Goal: Task Accomplishment & Management: Complete application form

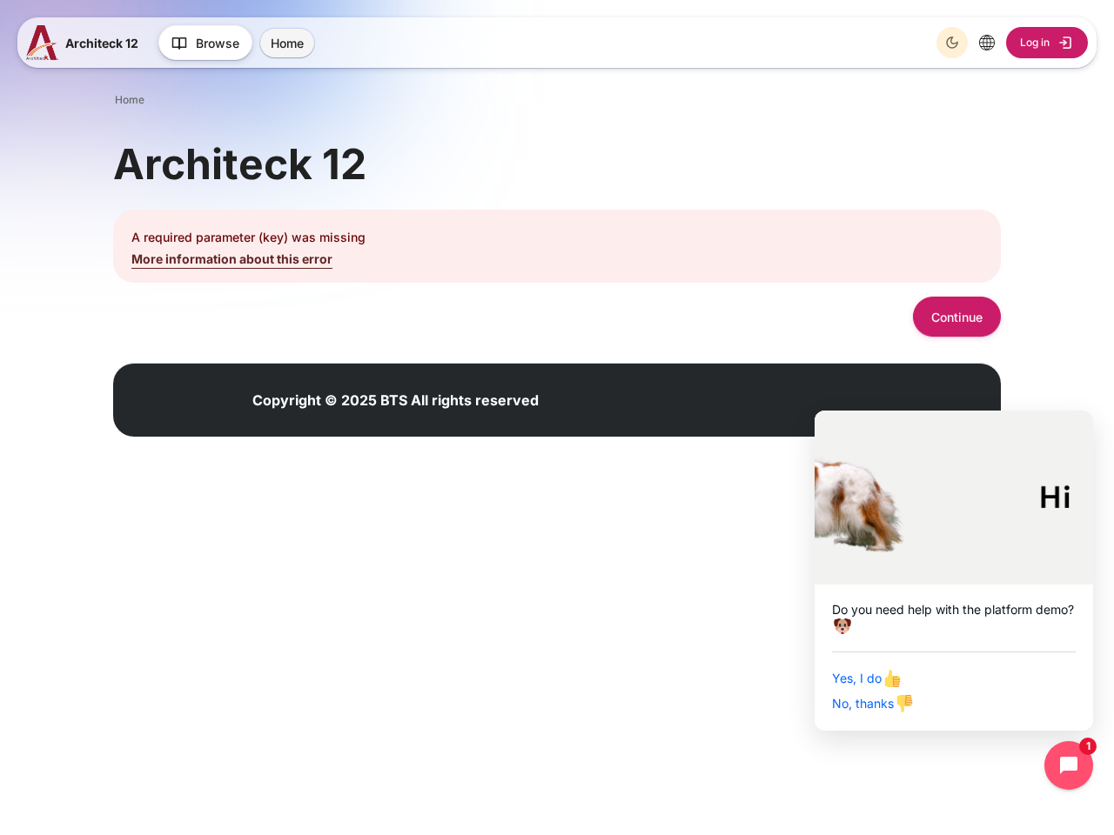
click at [557, 242] on p "A required parameter (key) was missing" at bounding box center [556, 237] width 851 height 18
click at [952, 43] on icon "Dark Mode" at bounding box center [952, 43] width 14 height 14
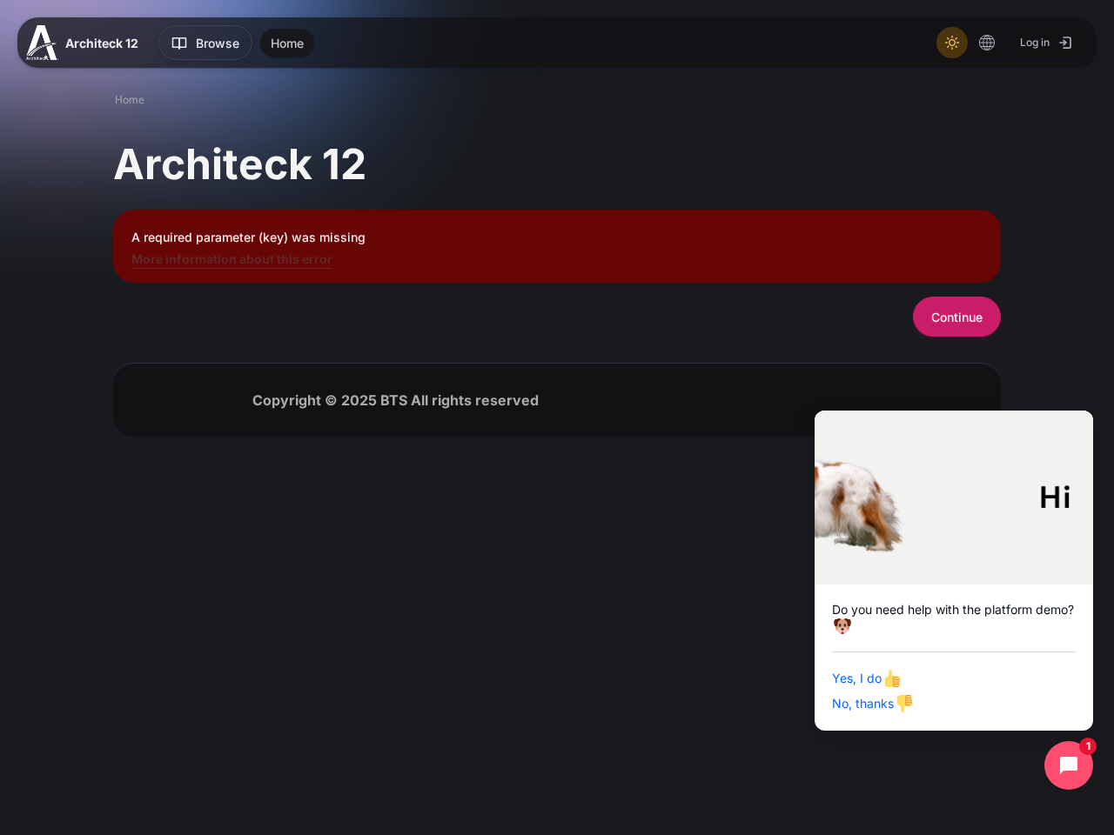
click at [956, 316] on button "Continue" at bounding box center [957, 316] width 88 height 39
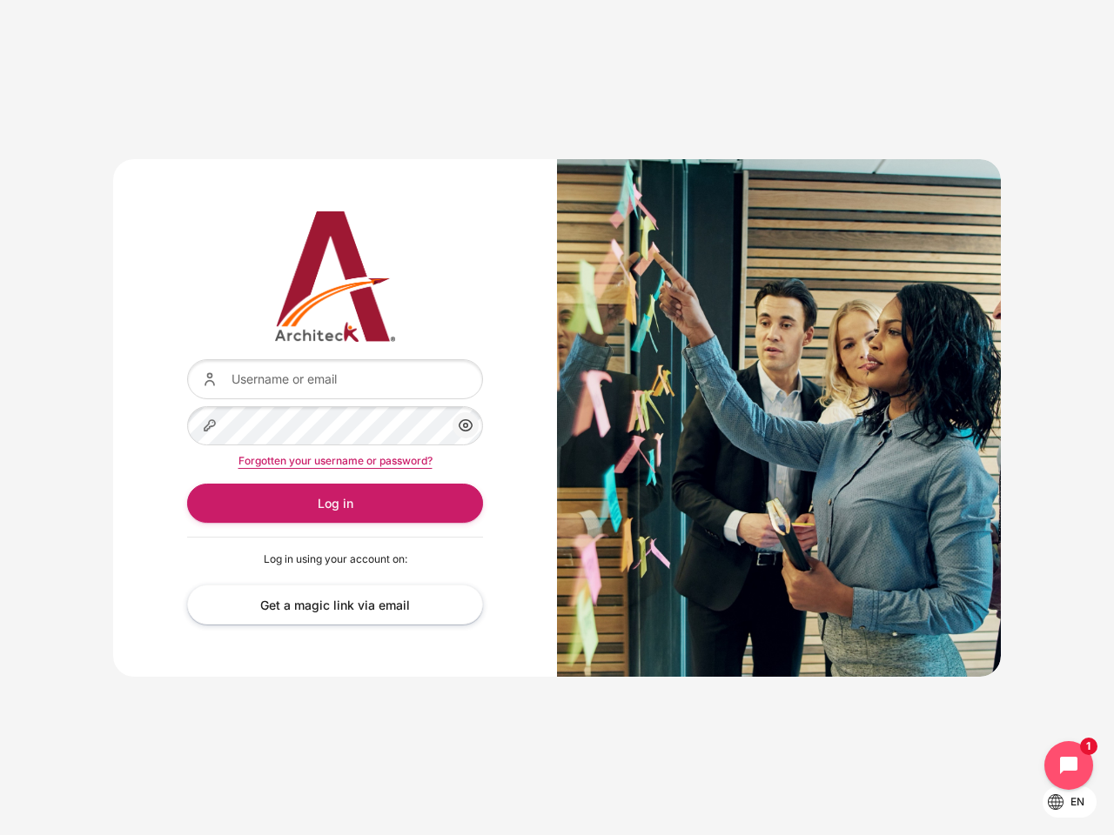
click at [557, 418] on div "Content" at bounding box center [779, 418] width 444 height 518
click at [465, 425] on icon "Content" at bounding box center [465, 425] width 21 height 21
click at [335, 503] on button "Log in" at bounding box center [335, 503] width 296 height 39
